Goal: Communication & Community: Answer question/provide support

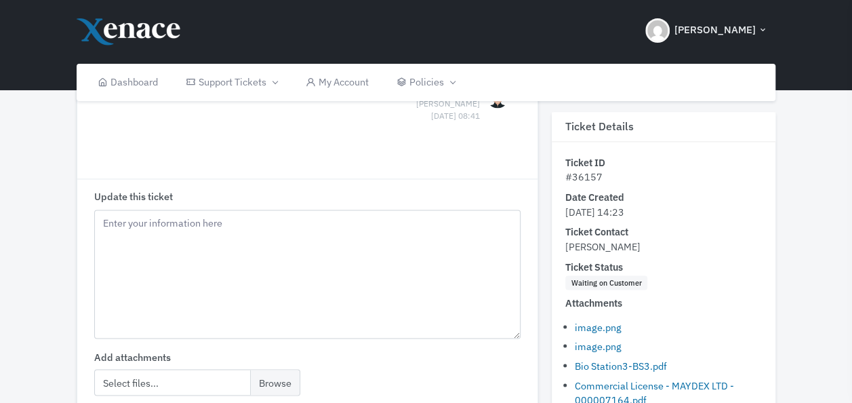
scroll to position [1017, 0]
click at [285, 207] on textarea "Update this ticket" at bounding box center [307, 271] width 426 height 129
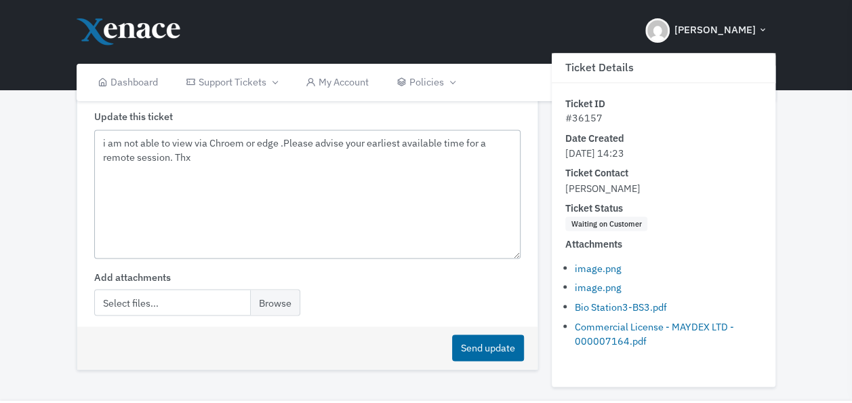
scroll to position [1101, 0]
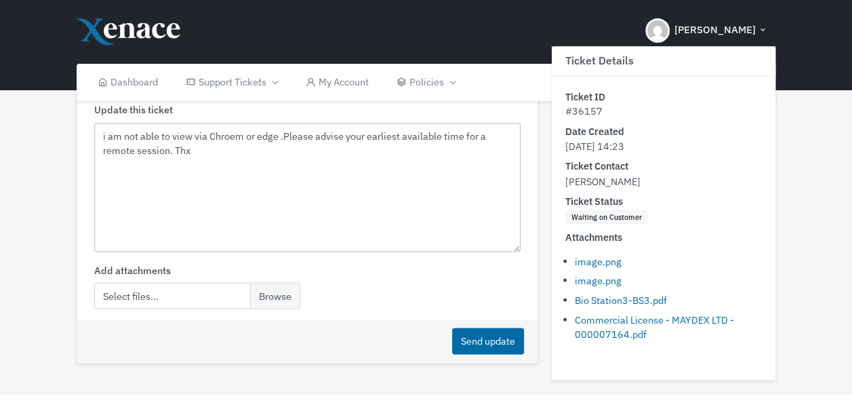
drag, startPoint x: 184, startPoint y: 119, endPoint x: 209, endPoint y: 119, distance: 24.4
click at [209, 123] on textarea "i am not able to view via Chroem or edge .Please advise your earliest available…" at bounding box center [307, 187] width 426 height 129
type textarea "i am not able to view via Chroem or edge .Please advise your earliest available…"
click at [497, 327] on button "Send update" at bounding box center [488, 340] width 72 height 26
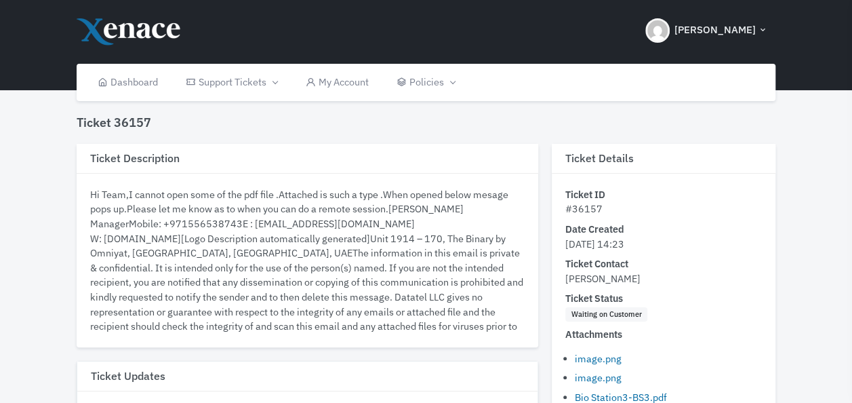
click at [439, 378] on h3 "Ticket Updates" at bounding box center [307, 376] width 460 height 30
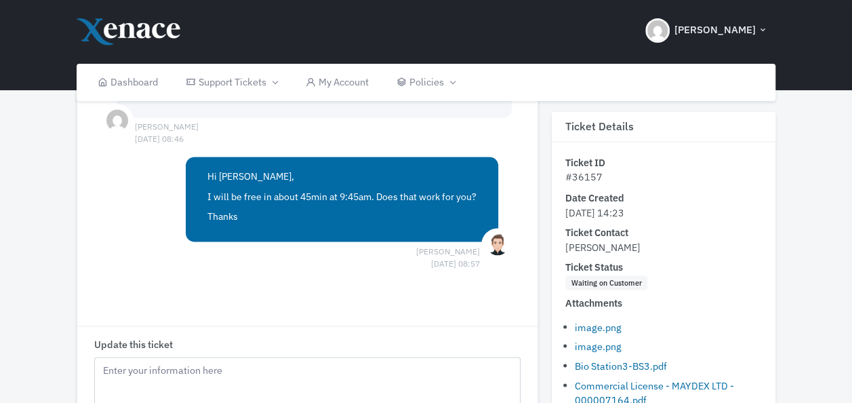
scroll to position [1084, 0]
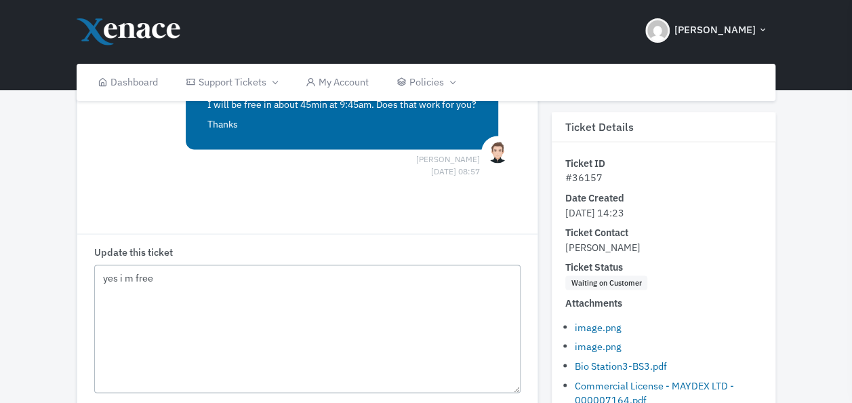
scroll to position [1318, 0]
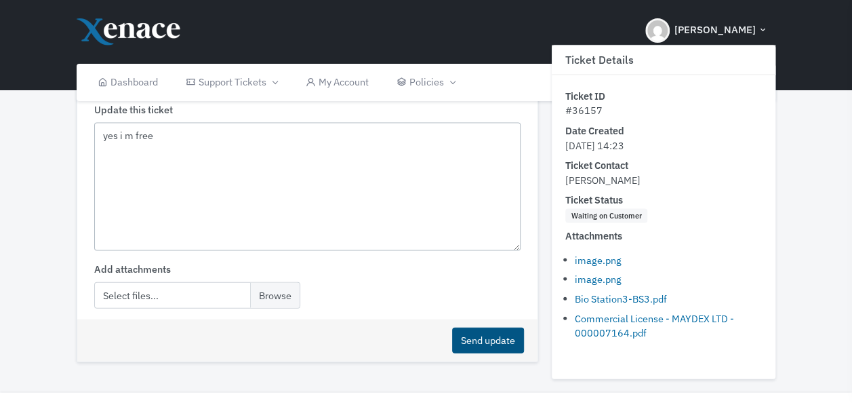
type textarea "yes i m free"
click at [472, 327] on button "Send update" at bounding box center [488, 340] width 72 height 26
